Goal: Task Accomplishment & Management: Manage account settings

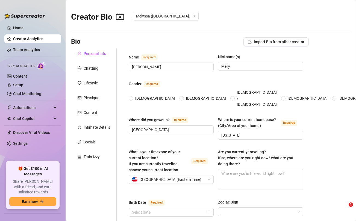
radio input "true"
checkbox input "true"
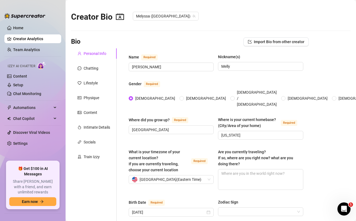
type input "[DATE]"
click at [89, 113] on div "Content" at bounding box center [90, 112] width 14 height 6
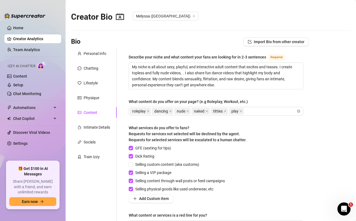
scroll to position [66, 0]
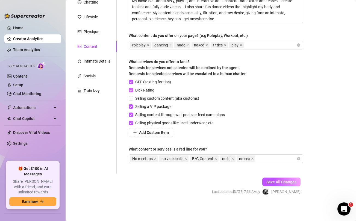
click at [131, 88] on input "Dick Rating" at bounding box center [131, 90] width 4 height 4
checkbox input "false"
click at [266, 158] on div "No meetups no videocalls B/G Content no bj no sex" at bounding box center [213, 159] width 166 height 8
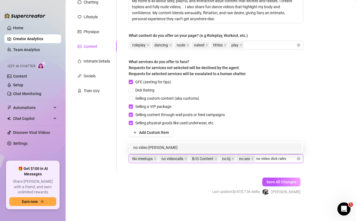
type input "no video dick ratings"
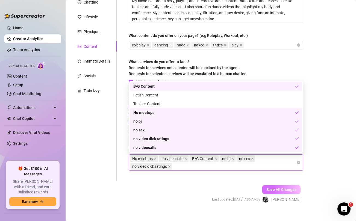
click at [290, 188] on span "Save All Changes" at bounding box center [281, 189] width 30 height 4
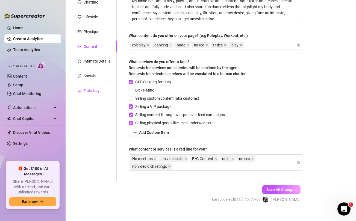
scroll to position [0, 0]
